Goal: Task Accomplishment & Management: Manage account settings

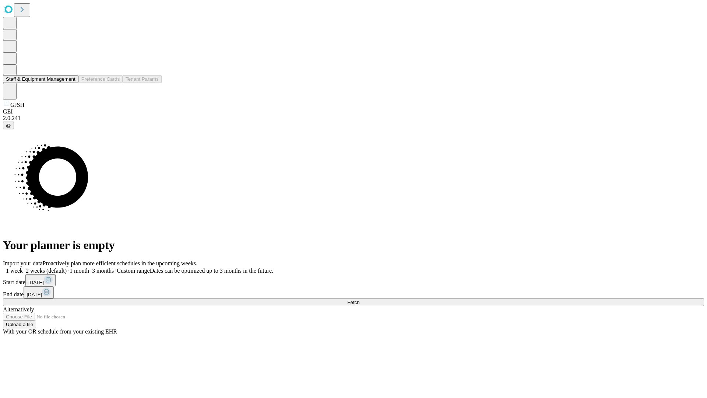
click at [70, 83] on button "Staff & Equipment Management" at bounding box center [40, 79] width 75 height 8
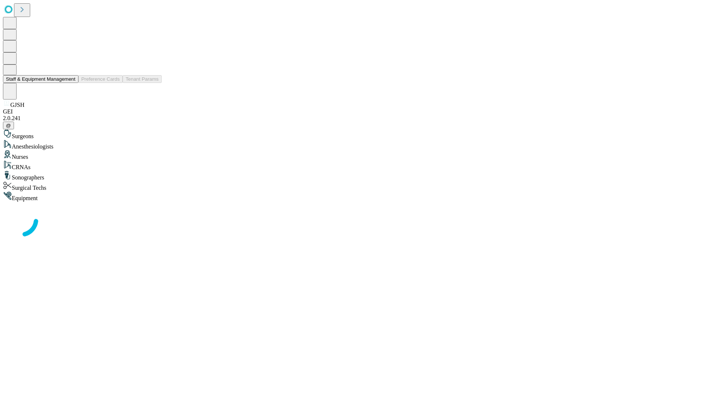
click at [70, 83] on button "Staff & Equipment Management" at bounding box center [40, 79] width 75 height 8
